Goal: Information Seeking & Learning: Check status

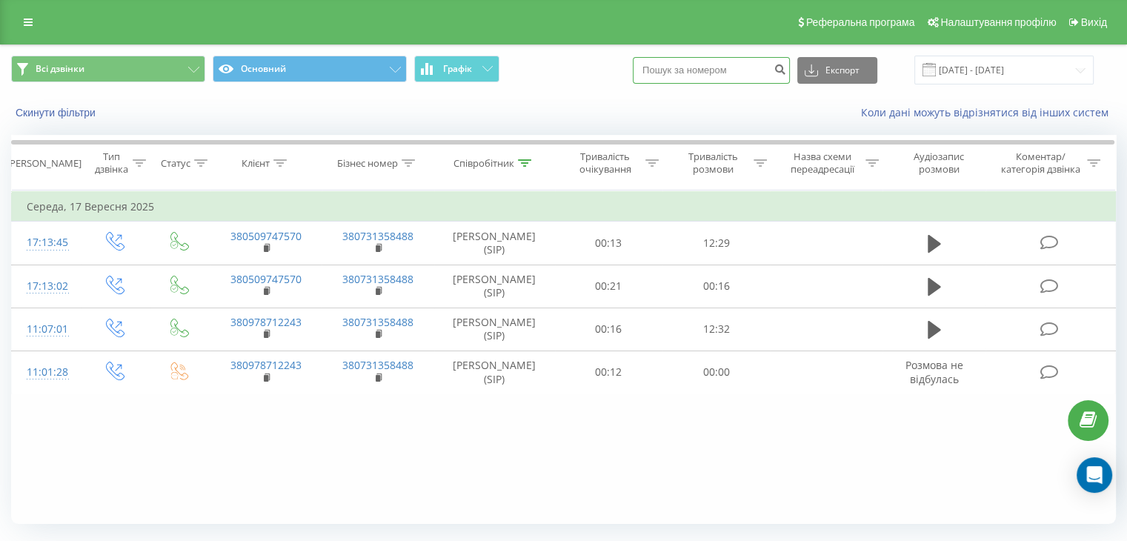
click at [756, 66] on input at bounding box center [711, 70] width 157 height 27
paste input "380503883130"
type input "380503883130"
click at [786, 70] on icon "submit" at bounding box center [779, 67] width 13 height 9
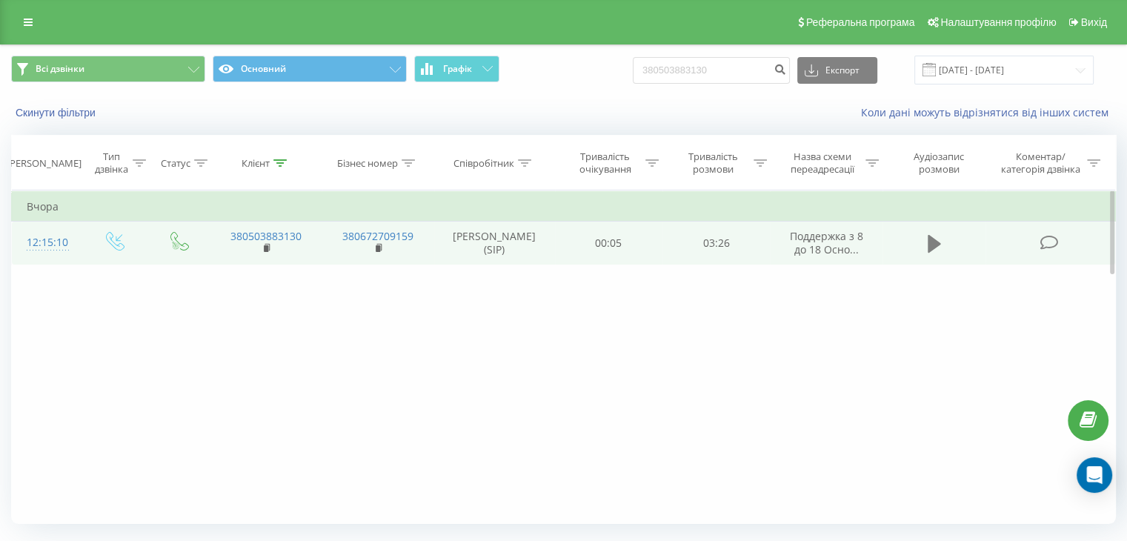
click at [930, 254] on icon at bounding box center [934, 243] width 13 height 21
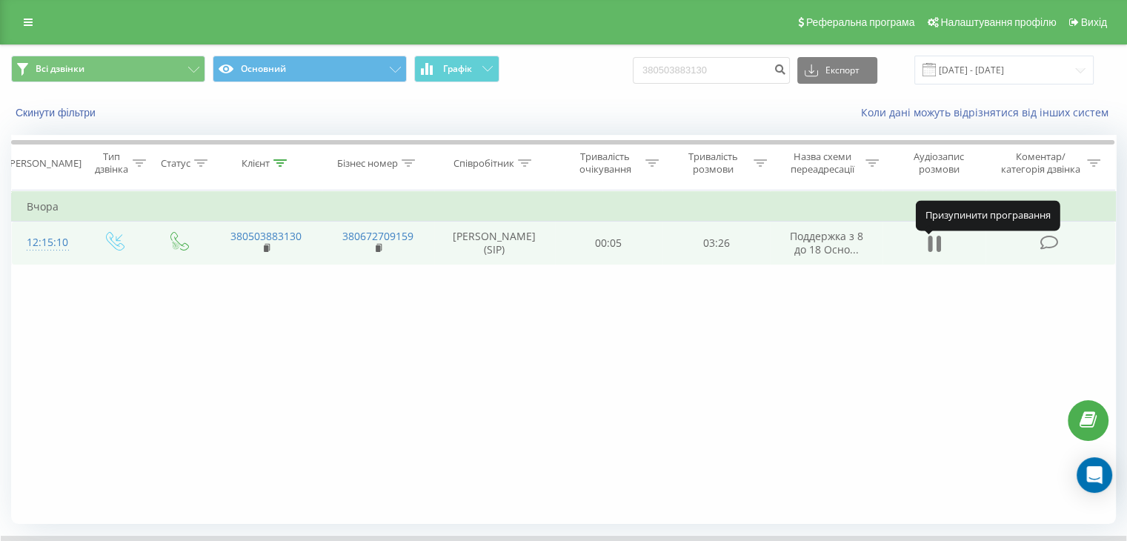
click at [935, 250] on icon at bounding box center [934, 243] width 13 height 21
click at [933, 250] on icon at bounding box center [934, 244] width 13 height 18
